Goal: Task Accomplishment & Management: Complete application form

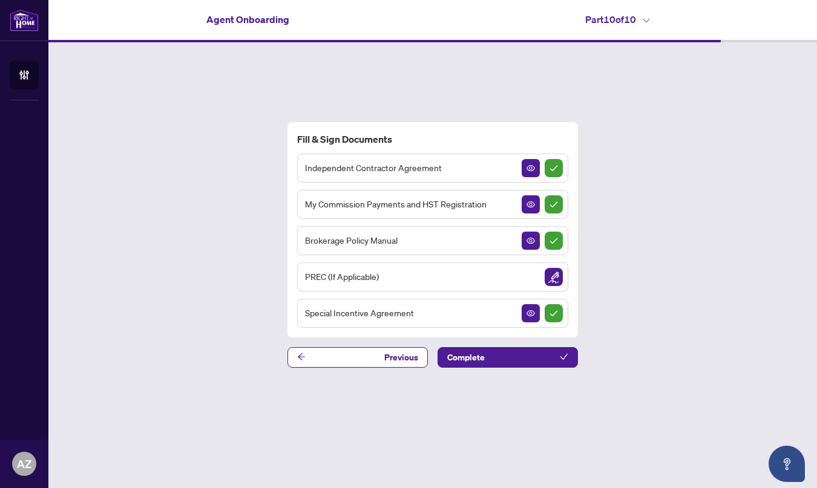
click at [154, 172] on div "Fill & Sign Documents Independent Contractor Agreement My Commission Payments a…" at bounding box center [432, 244] width 768 height 405
click at [527, 240] on icon "View Document" at bounding box center [530, 240] width 8 height 8
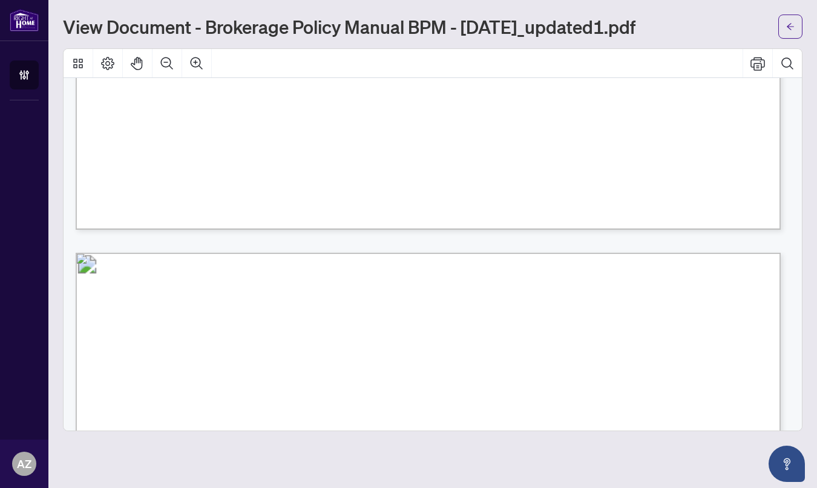
scroll to position [4514, 0]
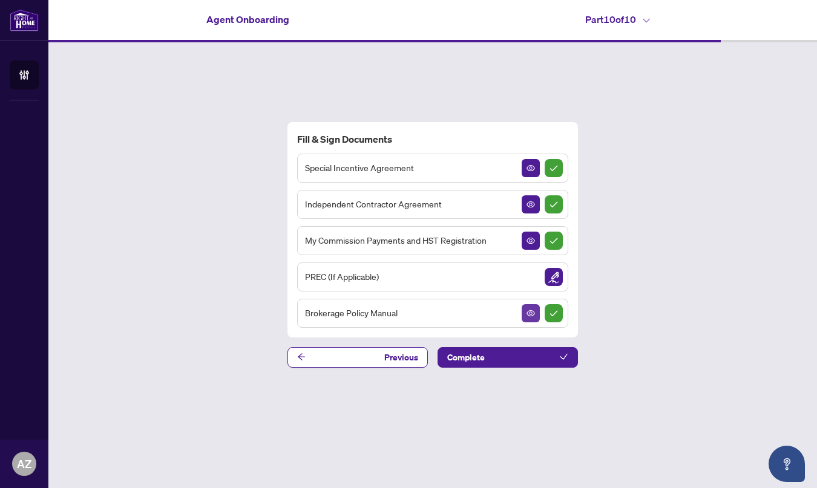
click at [525, 312] on button "button" at bounding box center [530, 313] width 18 height 18
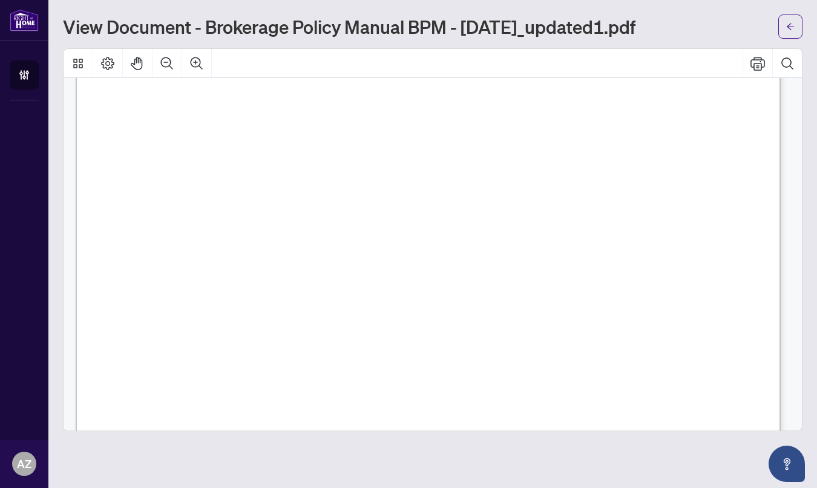
scroll to position [11567, 0]
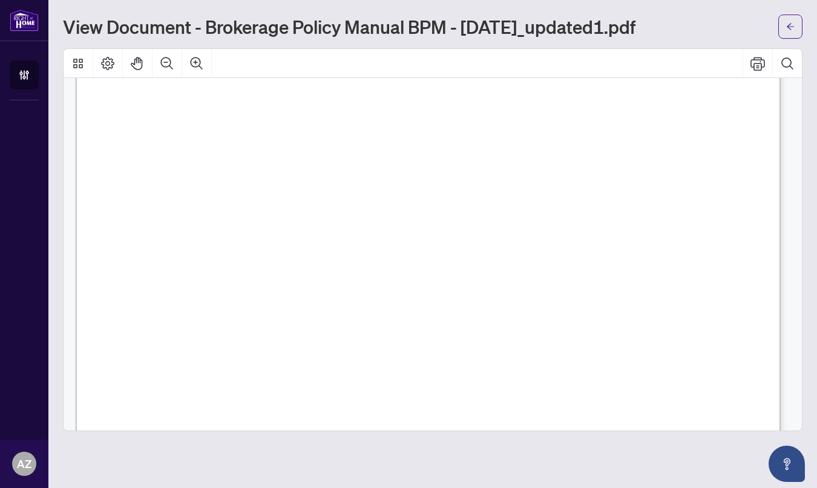
scroll to position [53823, 0]
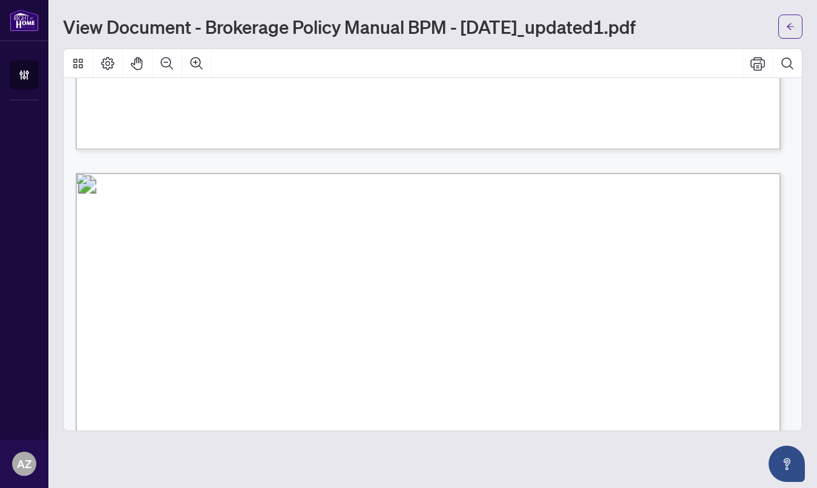
click at [246, 338] on span "Policy." at bounding box center [228, 331] width 35 height 14
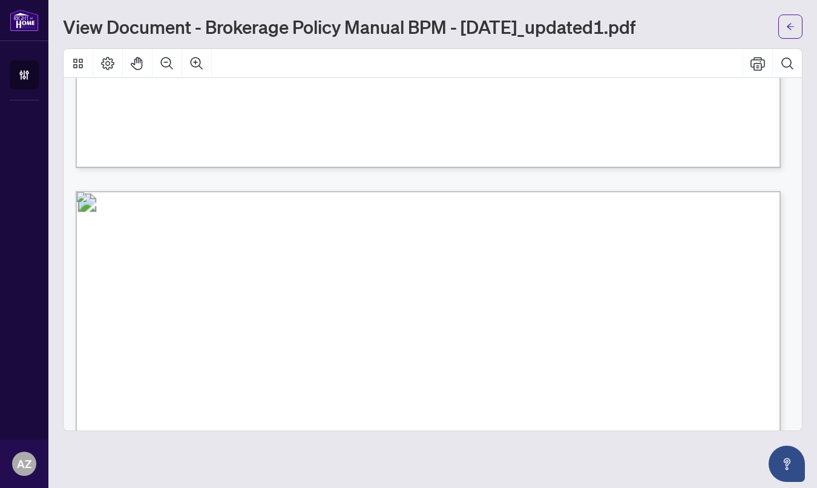
click at [622, 319] on span "$500.00 per occurrence." at bounding box center [561, 320] width 122 height 14
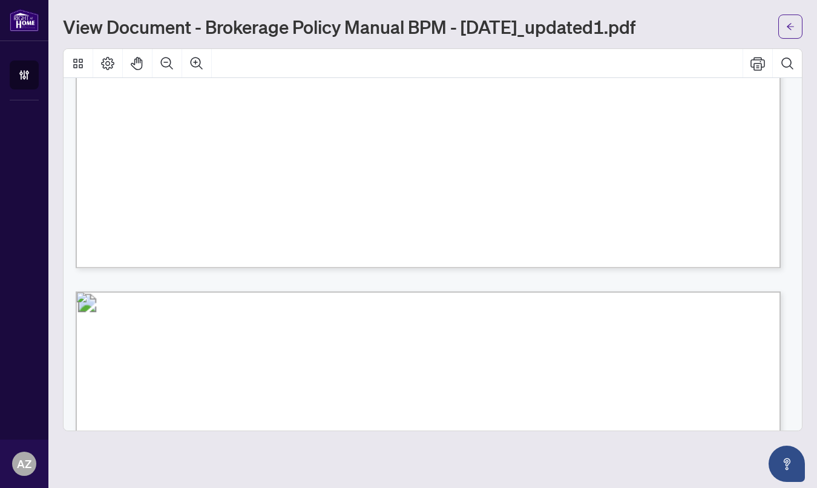
scroll to position [50270, 0]
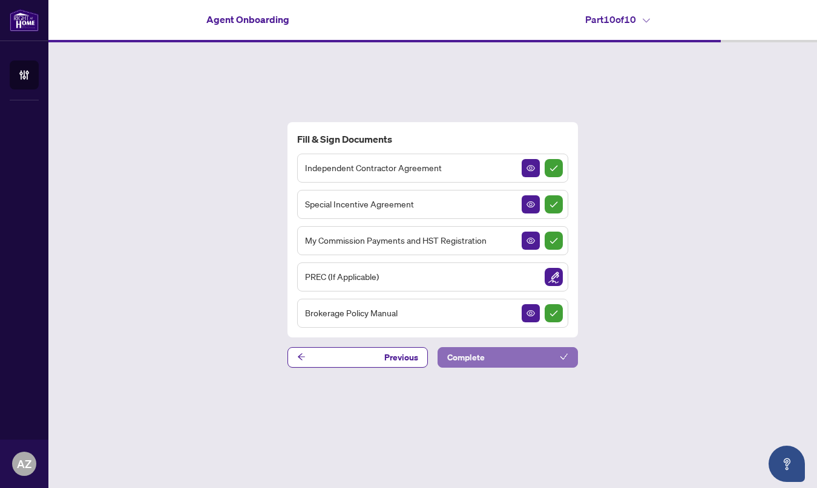
click at [524, 359] on button "Complete" at bounding box center [507, 357] width 140 height 21
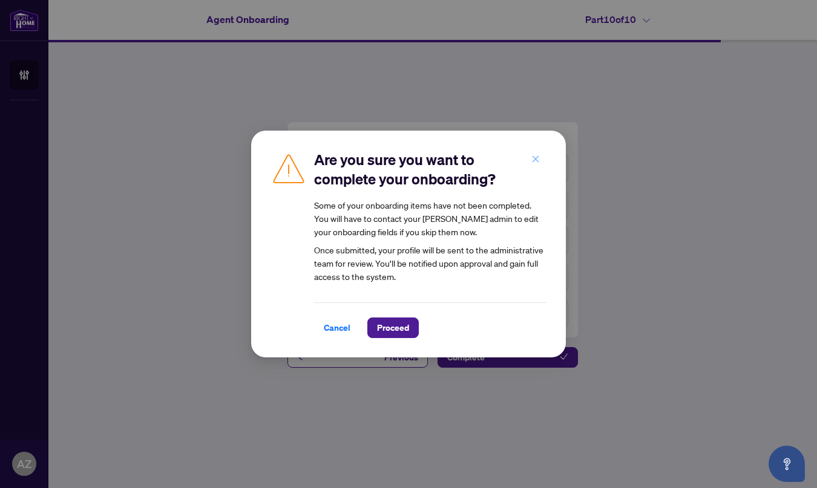
click at [532, 161] on icon "close" at bounding box center [535, 159] width 8 height 8
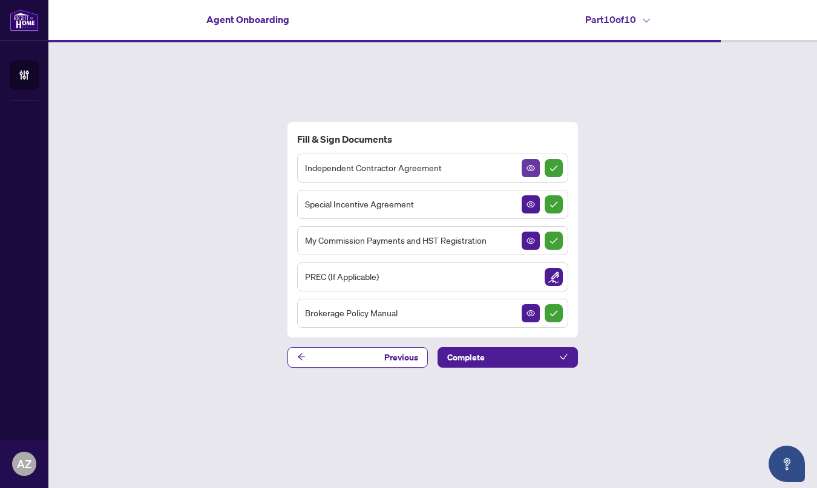
click at [532, 173] on span "button" at bounding box center [530, 167] width 8 height 13
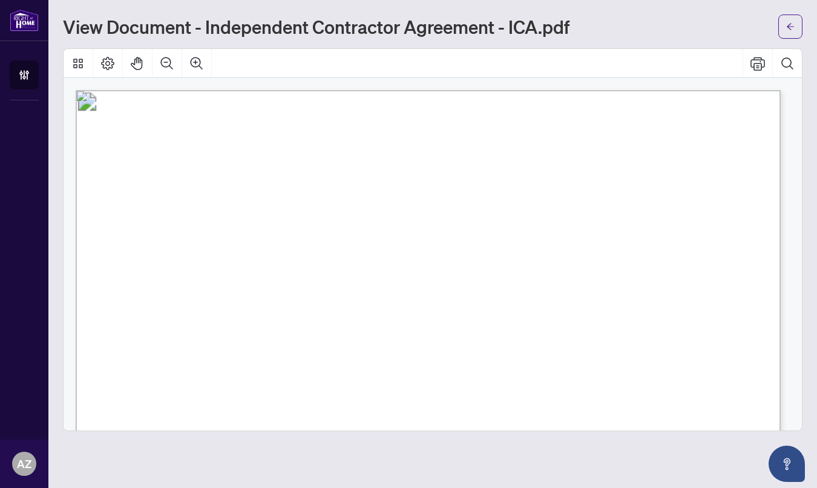
click at [671, 374] on span "having its head office at" at bounding box center [614, 380] width 114 height 16
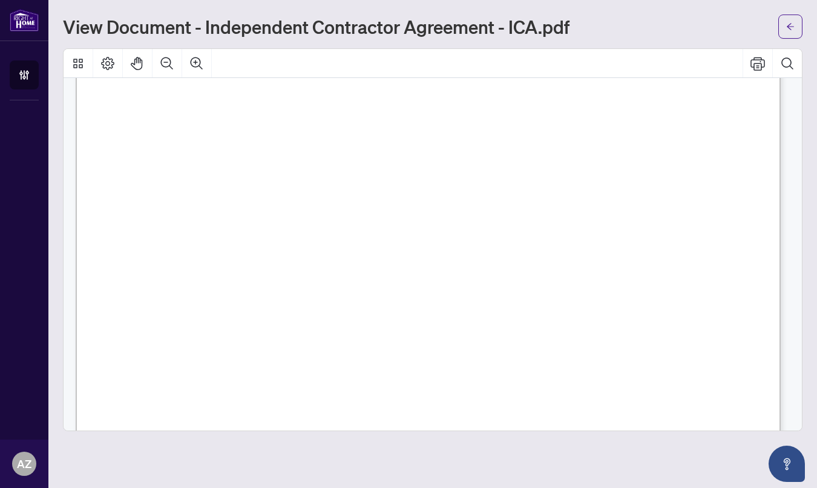
scroll to position [14308, 0]
click at [324, 311] on span "Signer Name" at bounding box center [298, 316] width 51 height 12
click at [324, 317] on span "Signer Name" at bounding box center [298, 316] width 51 height 12
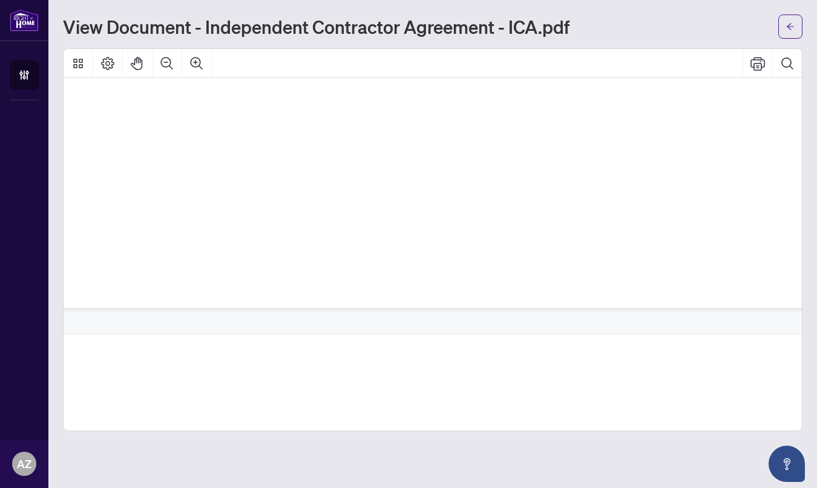
scroll to position [0, 49]
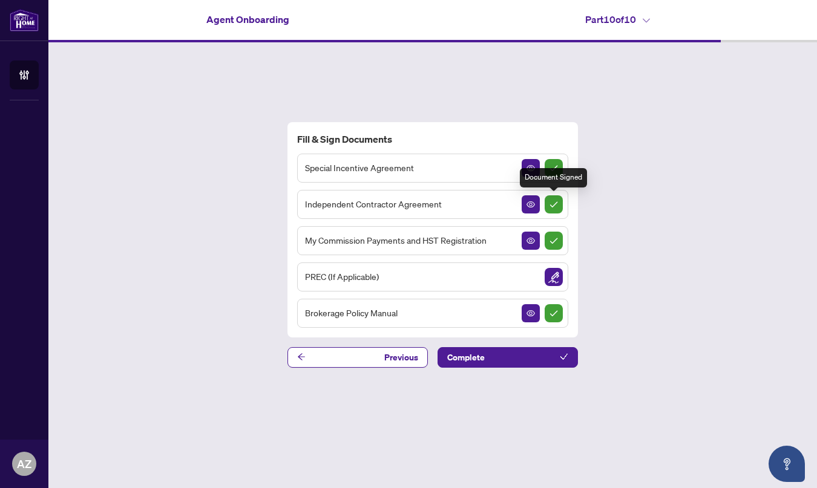
click at [557, 204] on img "Sign Completed" at bounding box center [553, 204] width 18 height 18
click at [375, 352] on button "Previous" at bounding box center [357, 357] width 140 height 21
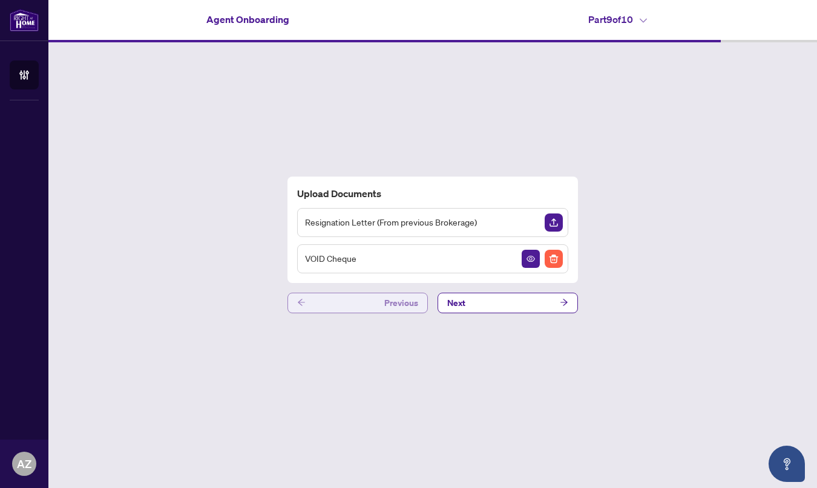
click at [358, 308] on button "Previous" at bounding box center [357, 303] width 140 height 21
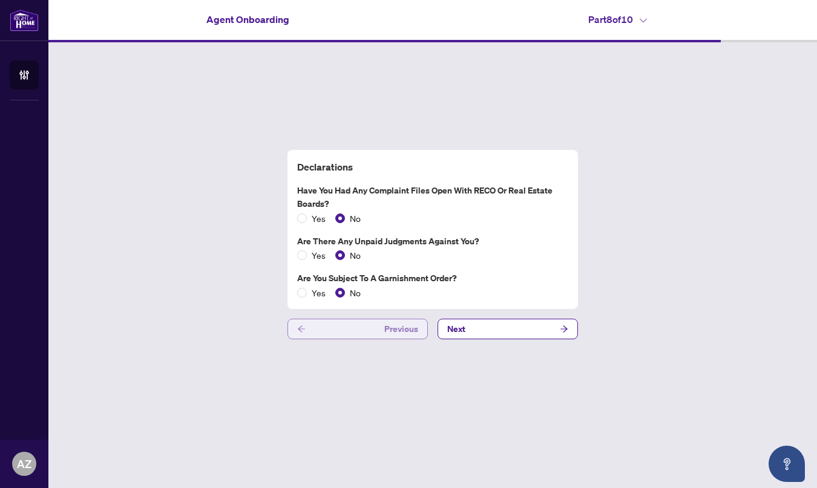
click at [354, 333] on button "Previous" at bounding box center [357, 329] width 140 height 21
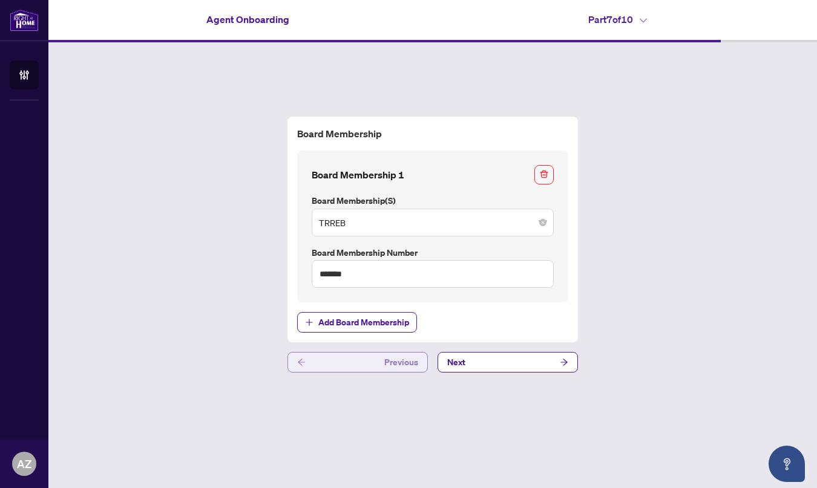
click at [344, 360] on button "Previous" at bounding box center [357, 362] width 140 height 21
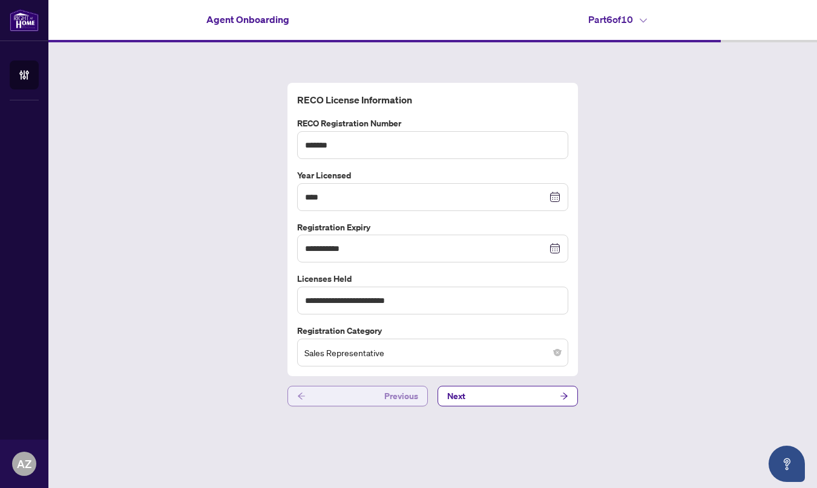
click at [339, 399] on button "Previous" at bounding box center [357, 396] width 140 height 21
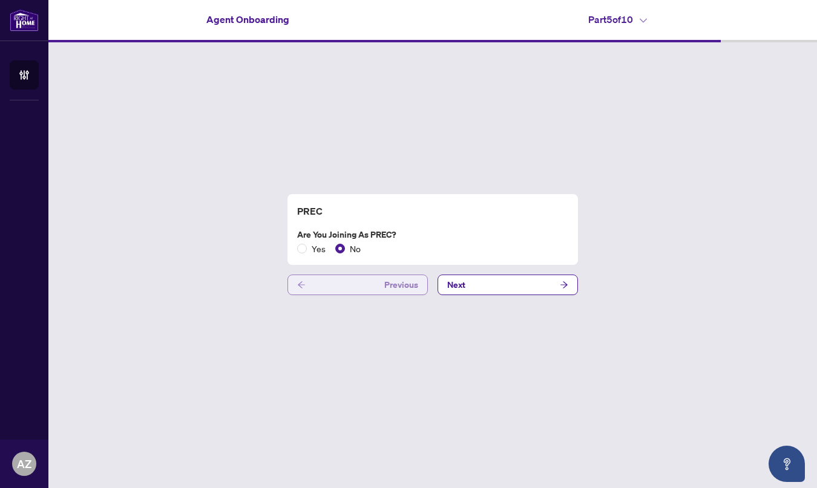
click at [399, 281] on span "Previous" at bounding box center [401, 284] width 34 height 19
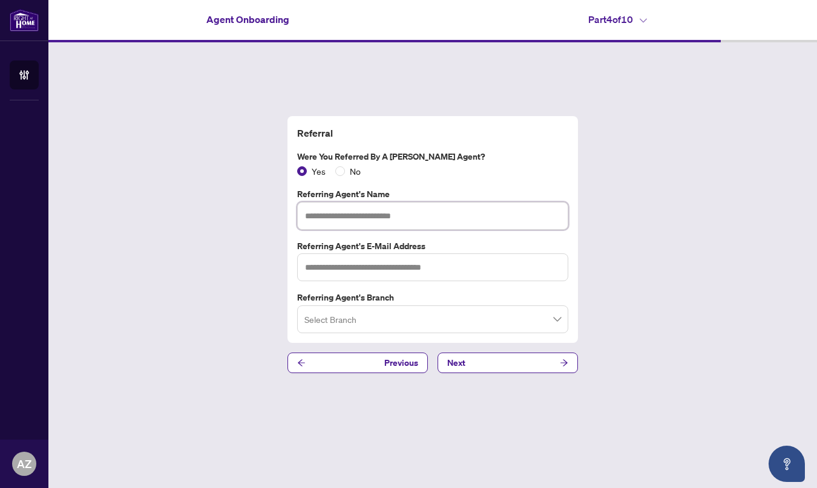
click at [377, 220] on input "text" at bounding box center [432, 216] width 271 height 28
click at [370, 220] on input "******" at bounding box center [432, 216] width 271 height 28
type input "**********"
click at [375, 272] on input "text" at bounding box center [432, 267] width 271 height 28
type input "**********"
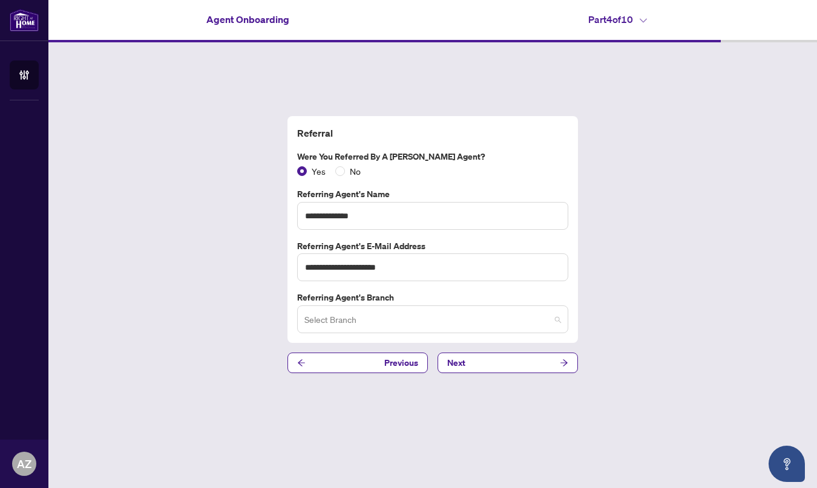
click at [356, 323] on input "search" at bounding box center [427, 321] width 246 height 27
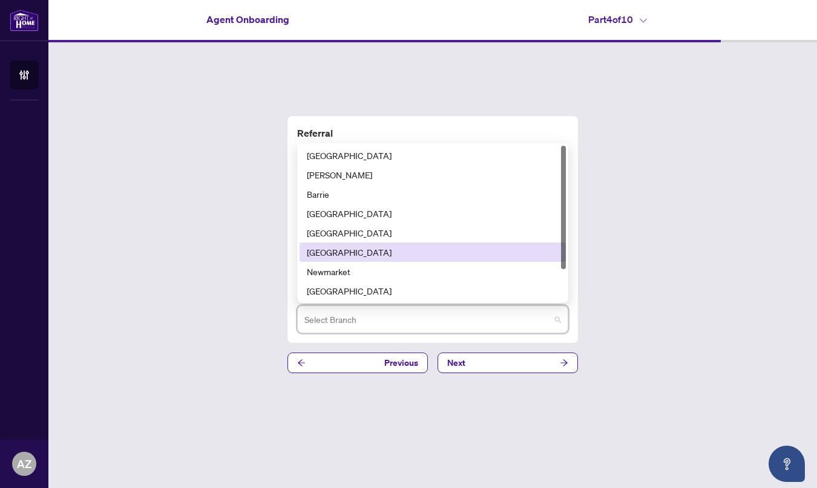
click at [347, 255] on div "[GEOGRAPHIC_DATA]" at bounding box center [433, 252] width 252 height 13
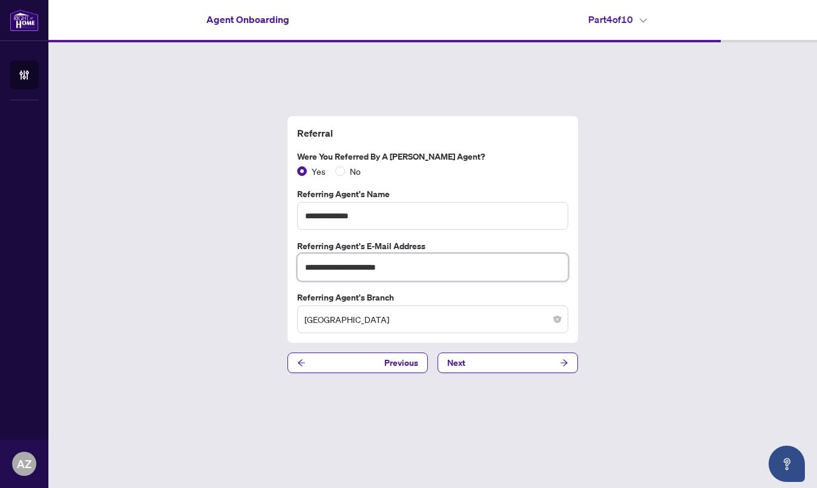
click at [420, 269] on input "**********" at bounding box center [432, 267] width 271 height 28
click at [463, 360] on span "Next" at bounding box center [456, 362] width 18 height 19
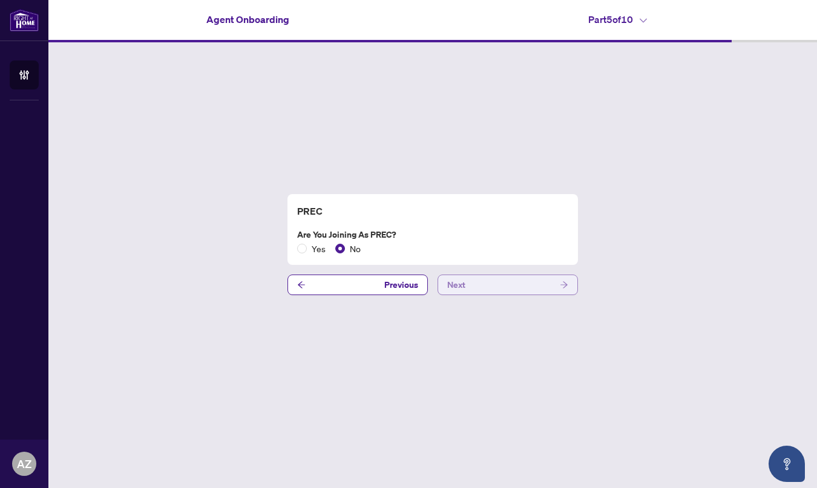
click at [490, 289] on button "Next" at bounding box center [507, 285] width 140 height 21
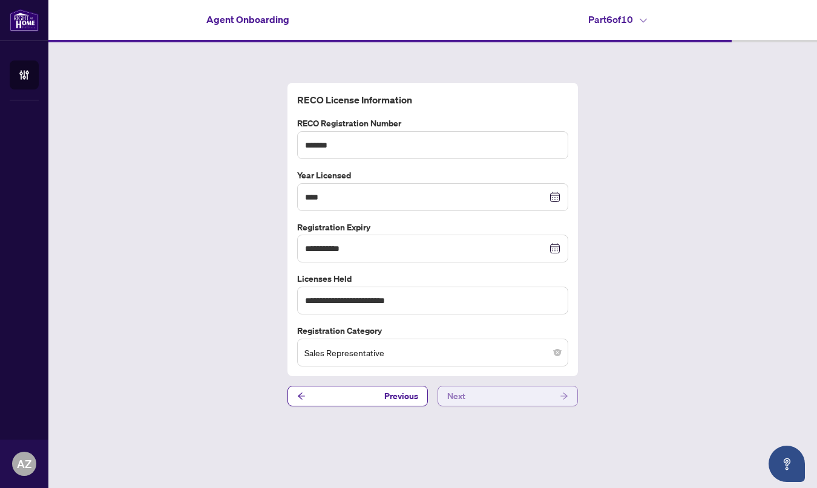
click at [487, 394] on button "Next" at bounding box center [507, 396] width 140 height 21
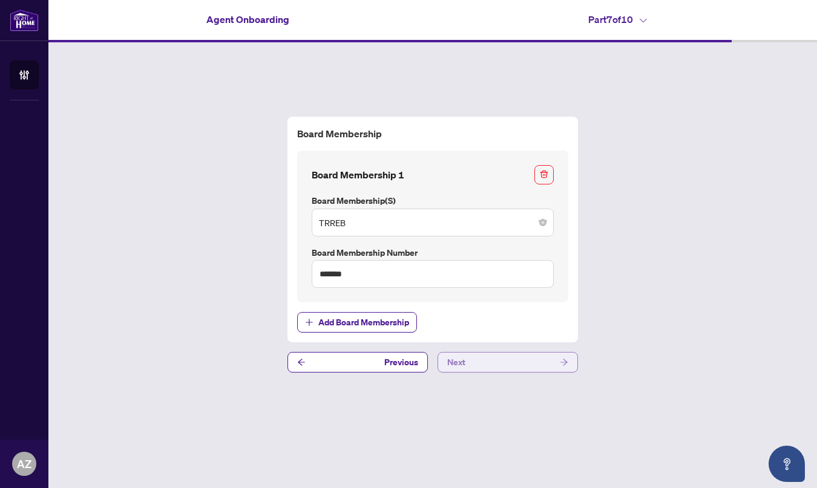
click at [488, 368] on button "Next" at bounding box center [507, 362] width 140 height 21
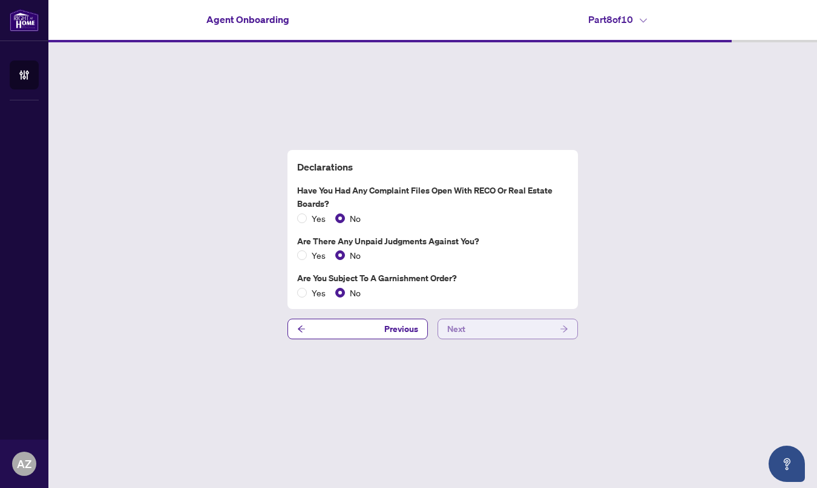
click at [512, 329] on button "Next" at bounding box center [507, 329] width 140 height 21
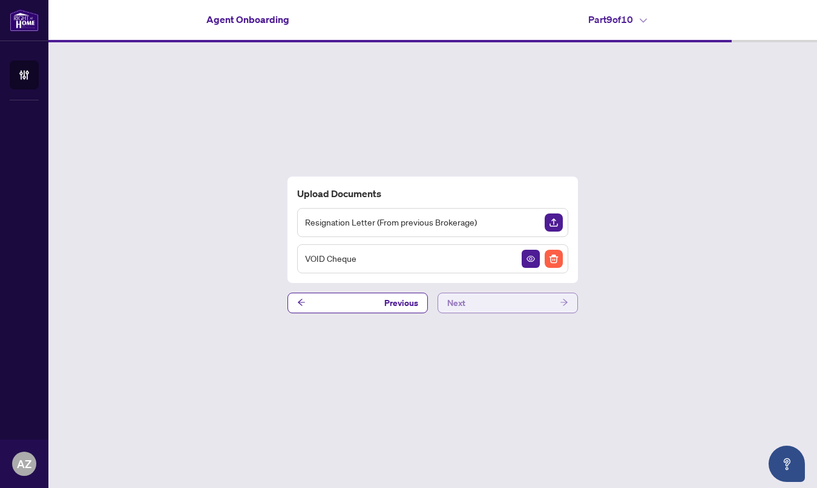
click at [510, 303] on button "Next" at bounding box center [507, 303] width 140 height 21
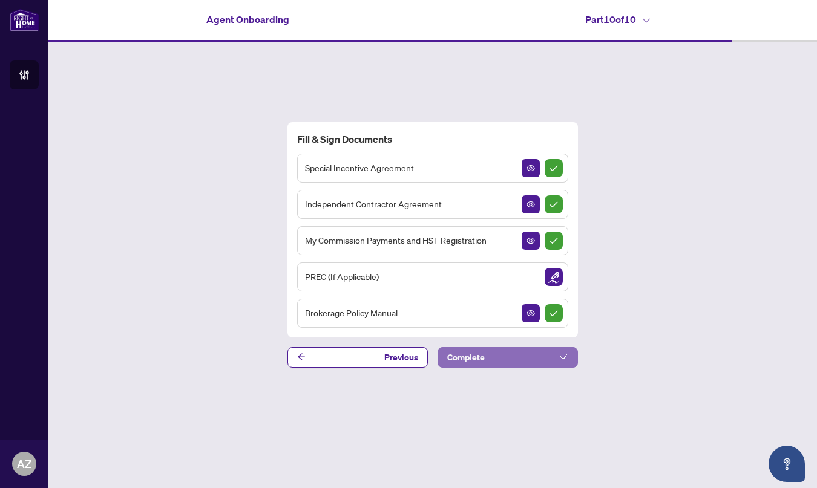
click at [506, 353] on button "Complete" at bounding box center [507, 357] width 140 height 21
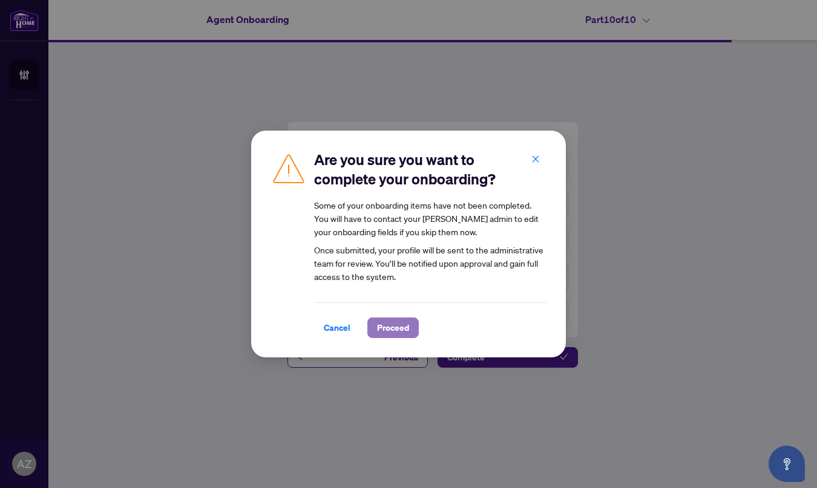
click at [379, 334] on span "Proceed" at bounding box center [393, 327] width 32 height 19
